Goal: Information Seeking & Learning: Learn about a topic

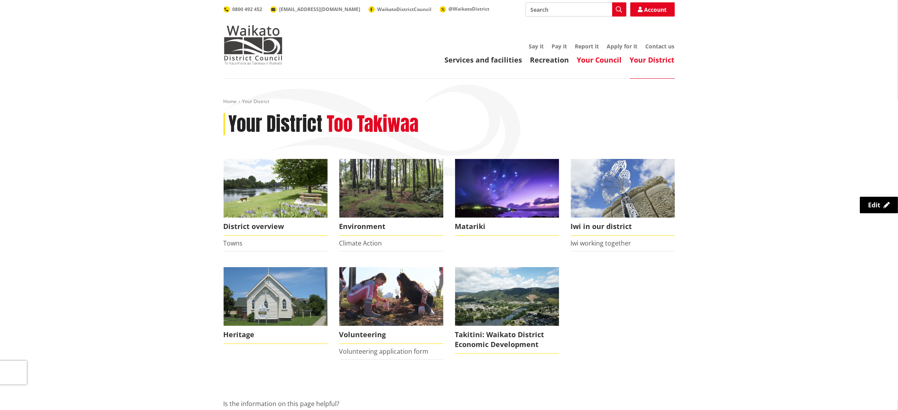
click at [608, 59] on link "Your Council" at bounding box center [599, 59] width 45 height 9
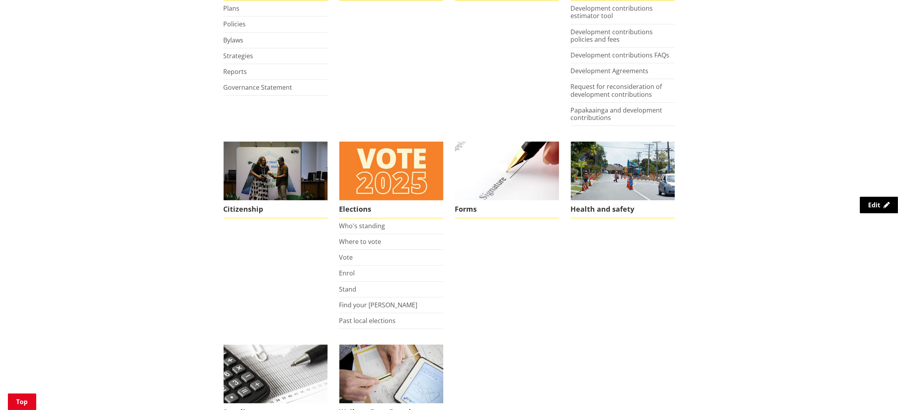
scroll to position [477, 0]
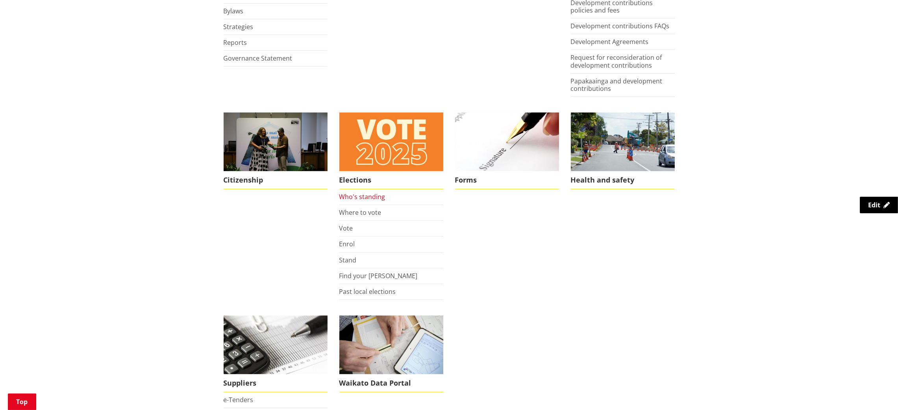
click at [371, 199] on link "Who's standing" at bounding box center [363, 197] width 46 height 9
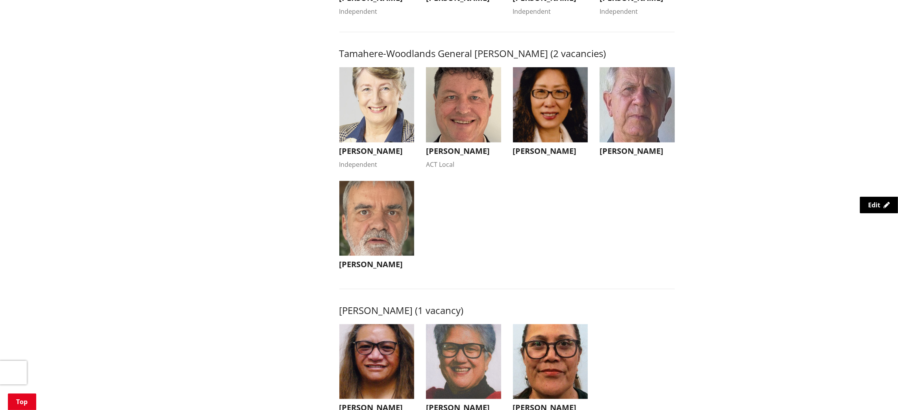
scroll to position [783, 0]
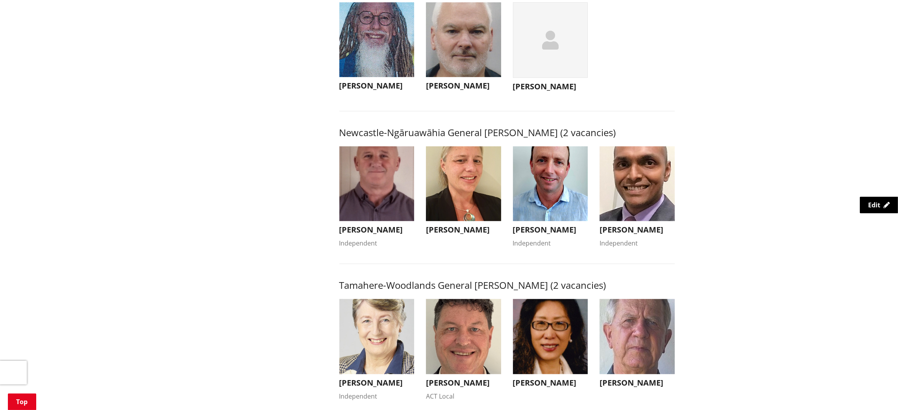
scroll to position [550, 0]
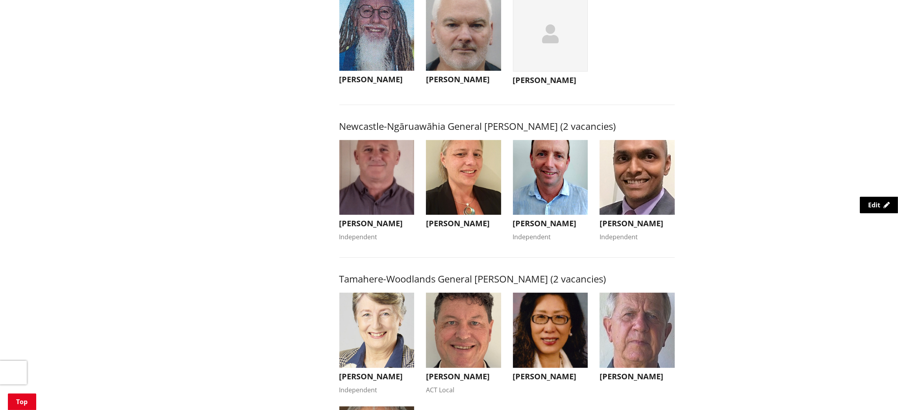
click at [559, 205] on img "button" at bounding box center [550, 177] width 75 height 75
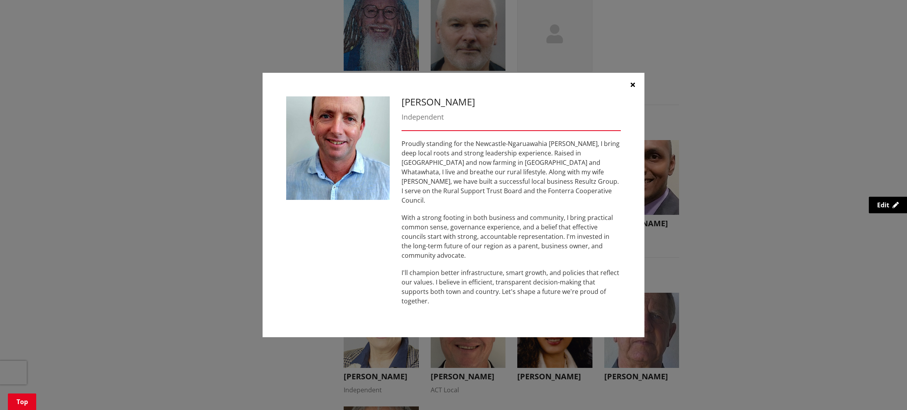
click at [630, 95] on button "button" at bounding box center [633, 85] width 24 height 24
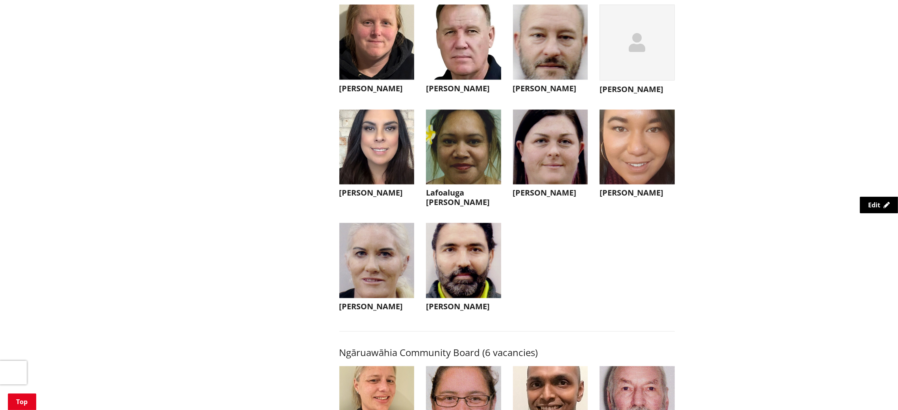
scroll to position [2084, 0]
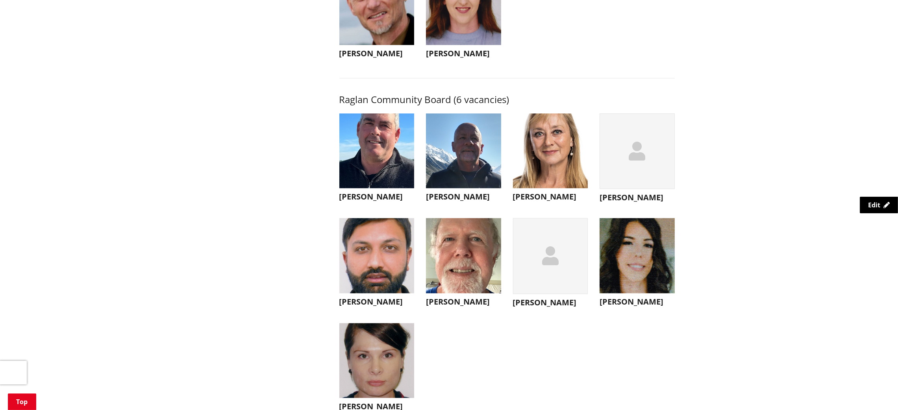
scroll to position [2746, 0]
